Goal: Information Seeking & Learning: Learn about a topic

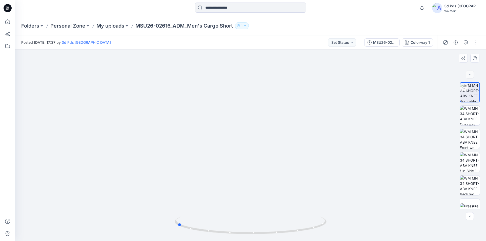
drag, startPoint x: 252, startPoint y: 235, endPoint x: 330, endPoint y: 215, distance: 80.8
click at [330, 215] on div at bounding box center [250, 146] width 471 height 192
drag, startPoint x: 253, startPoint y: 234, endPoint x: 309, endPoint y: 220, distance: 57.5
click at [309, 220] on icon at bounding box center [251, 226] width 153 height 19
click at [476, 112] on img at bounding box center [470, 116] width 20 height 20
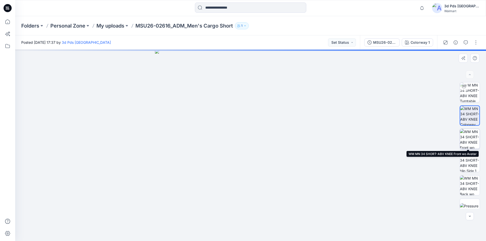
click at [470, 141] on img at bounding box center [470, 139] width 20 height 20
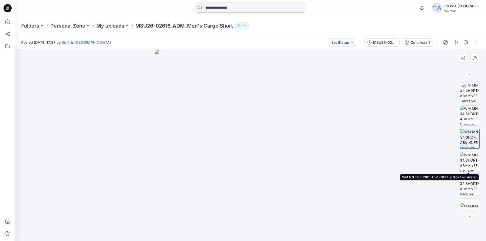
click at [470, 165] on img at bounding box center [470, 162] width 20 height 20
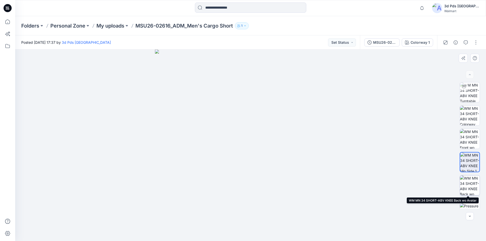
click at [471, 182] on img at bounding box center [470, 186] width 20 height 20
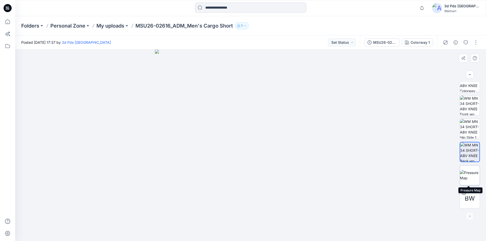
click at [465, 178] on img at bounding box center [470, 175] width 20 height 11
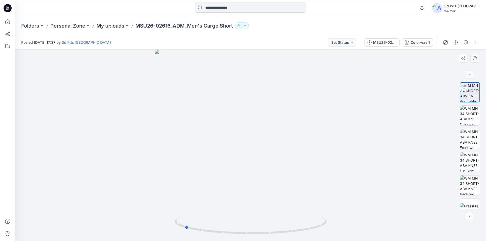
drag, startPoint x: 251, startPoint y: 233, endPoint x: 336, endPoint y: 209, distance: 89.3
click at [336, 209] on div at bounding box center [250, 146] width 471 height 192
drag, startPoint x: 246, startPoint y: 235, endPoint x: 229, endPoint y: 236, distance: 17.8
click at [228, 236] on div at bounding box center [250, 146] width 471 height 192
drag, startPoint x: 233, startPoint y: 232, endPoint x: 242, endPoint y: 231, distance: 9.4
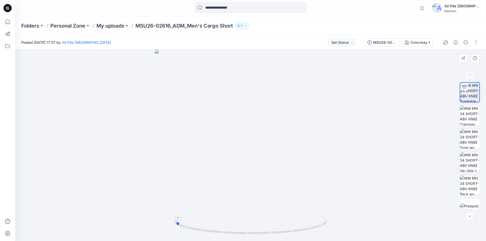
click at [242, 231] on icon at bounding box center [251, 226] width 153 height 19
drag, startPoint x: 303, startPoint y: 231, endPoint x: 200, endPoint y: 223, distance: 103.1
click at [200, 223] on icon at bounding box center [251, 226] width 153 height 19
drag, startPoint x: 464, startPoint y: 116, endPoint x: 470, endPoint y: 118, distance: 5.6
click at [466, 115] on img at bounding box center [470, 116] width 20 height 20
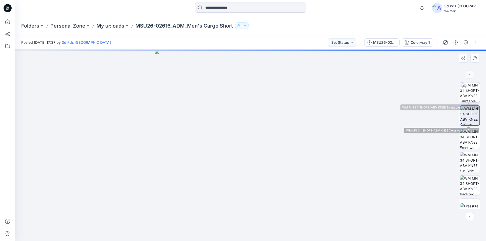
click at [468, 97] on img at bounding box center [470, 93] width 20 height 20
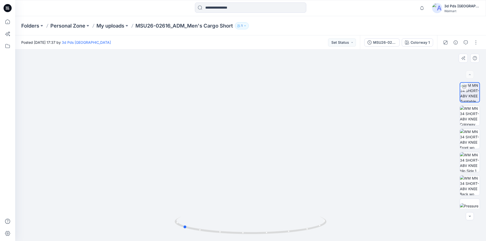
drag, startPoint x: 251, startPoint y: 234, endPoint x: 335, endPoint y: 214, distance: 86.3
click at [335, 214] on div at bounding box center [250, 146] width 471 height 192
drag, startPoint x: 243, startPoint y: 235, endPoint x: 275, endPoint y: 235, distance: 31.6
click at [275, 235] on icon at bounding box center [251, 226] width 153 height 19
drag, startPoint x: 216, startPoint y: 234, endPoint x: 220, endPoint y: 228, distance: 6.5
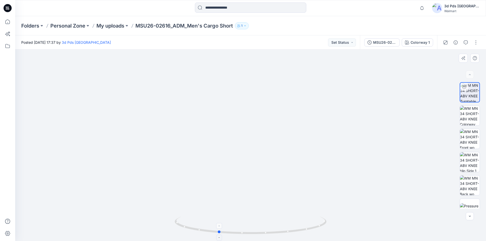
click at [220, 228] on icon at bounding box center [251, 226] width 153 height 19
drag, startPoint x: 220, startPoint y: 234, endPoint x: 211, endPoint y: 228, distance: 11.5
click at [211, 228] on icon at bounding box center [251, 226] width 153 height 19
drag, startPoint x: 257, startPoint y: 234, endPoint x: 239, endPoint y: 236, distance: 18.4
click at [239, 236] on div at bounding box center [251, 228] width 152 height 25
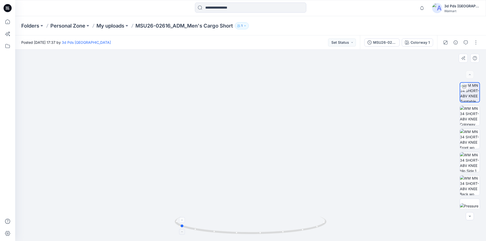
drag, startPoint x: 280, startPoint y: 232, endPoint x: 269, endPoint y: 235, distance: 11.7
click at [269, 235] on icon at bounding box center [251, 226] width 153 height 19
drag, startPoint x: 284, startPoint y: 233, endPoint x: 274, endPoint y: 234, distance: 9.9
click at [274, 234] on icon at bounding box center [251, 226] width 153 height 19
drag, startPoint x: 301, startPoint y: 234, endPoint x: 268, endPoint y: 233, distance: 32.7
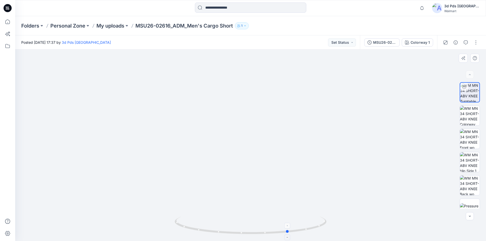
click at [268, 233] on icon at bounding box center [251, 226] width 153 height 19
drag, startPoint x: 260, startPoint y: 232, endPoint x: 315, endPoint y: 227, distance: 55.5
click at [315, 227] on icon at bounding box center [251, 226] width 153 height 19
drag, startPoint x: 252, startPoint y: 234, endPoint x: 248, endPoint y: 242, distance: 8.7
click at [248, 241] on html "Notifications Your style MSU26-02616_ADM_Men's Cargo Short is ready 13 hours ag…" at bounding box center [243, 120] width 486 height 241
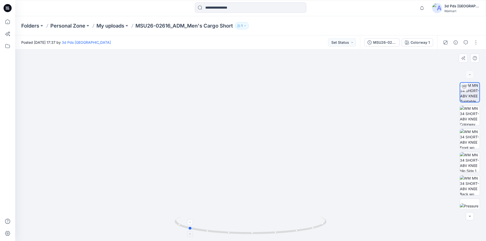
drag, startPoint x: 203, startPoint y: 232, endPoint x: 206, endPoint y: 229, distance: 5.0
click at [206, 229] on icon at bounding box center [251, 226] width 153 height 19
drag, startPoint x: 191, startPoint y: 229, endPoint x: 289, endPoint y: 231, distance: 97.7
click at [289, 231] on icon at bounding box center [251, 226] width 153 height 19
drag, startPoint x: 235, startPoint y: 234, endPoint x: 313, endPoint y: 219, distance: 79.6
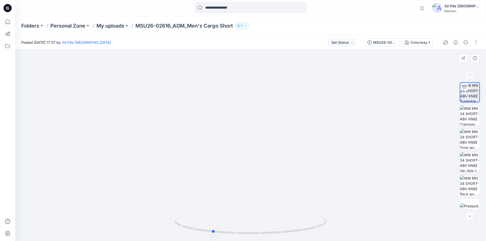
click at [313, 219] on icon at bounding box center [251, 226] width 153 height 19
drag, startPoint x: 210, startPoint y: 233, endPoint x: 272, endPoint y: 236, distance: 62.1
click at [272, 236] on div at bounding box center [251, 228] width 152 height 25
drag, startPoint x: 272, startPoint y: 235, endPoint x: 191, endPoint y: 223, distance: 81.9
click at [191, 223] on icon at bounding box center [251, 226] width 153 height 19
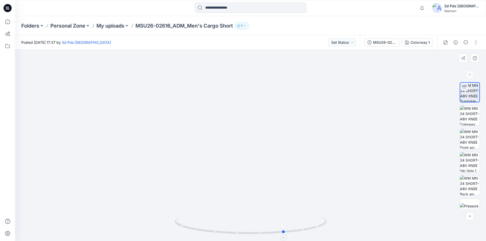
drag, startPoint x: 190, startPoint y: 228, endPoint x: 286, endPoint y: 224, distance: 96.3
click at [286, 224] on icon at bounding box center [251, 226] width 153 height 19
drag, startPoint x: 238, startPoint y: 235, endPoint x: 254, endPoint y: 233, distance: 15.6
click at [254, 233] on icon at bounding box center [251, 226] width 153 height 19
drag, startPoint x: 299, startPoint y: 233, endPoint x: 218, endPoint y: 224, distance: 82.0
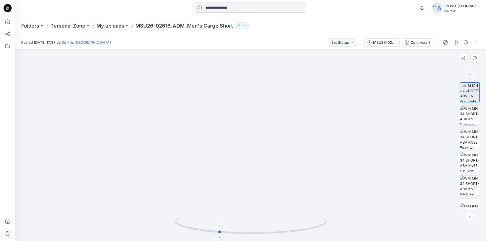
click at [218, 224] on icon at bounding box center [251, 226] width 153 height 19
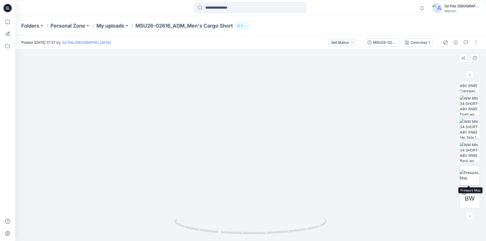
click at [465, 177] on img at bounding box center [470, 175] width 20 height 11
drag, startPoint x: 381, startPoint y: 133, endPoint x: 367, endPoint y: 134, distance: 14.0
click at [367, 134] on img at bounding box center [251, 95] width 408 height 292
drag, startPoint x: 343, startPoint y: 117, endPoint x: 261, endPoint y: 111, distance: 82.3
click at [261, 111] on img at bounding box center [250, 104] width 360 height 274
